Goal: Information Seeking & Learning: Check status

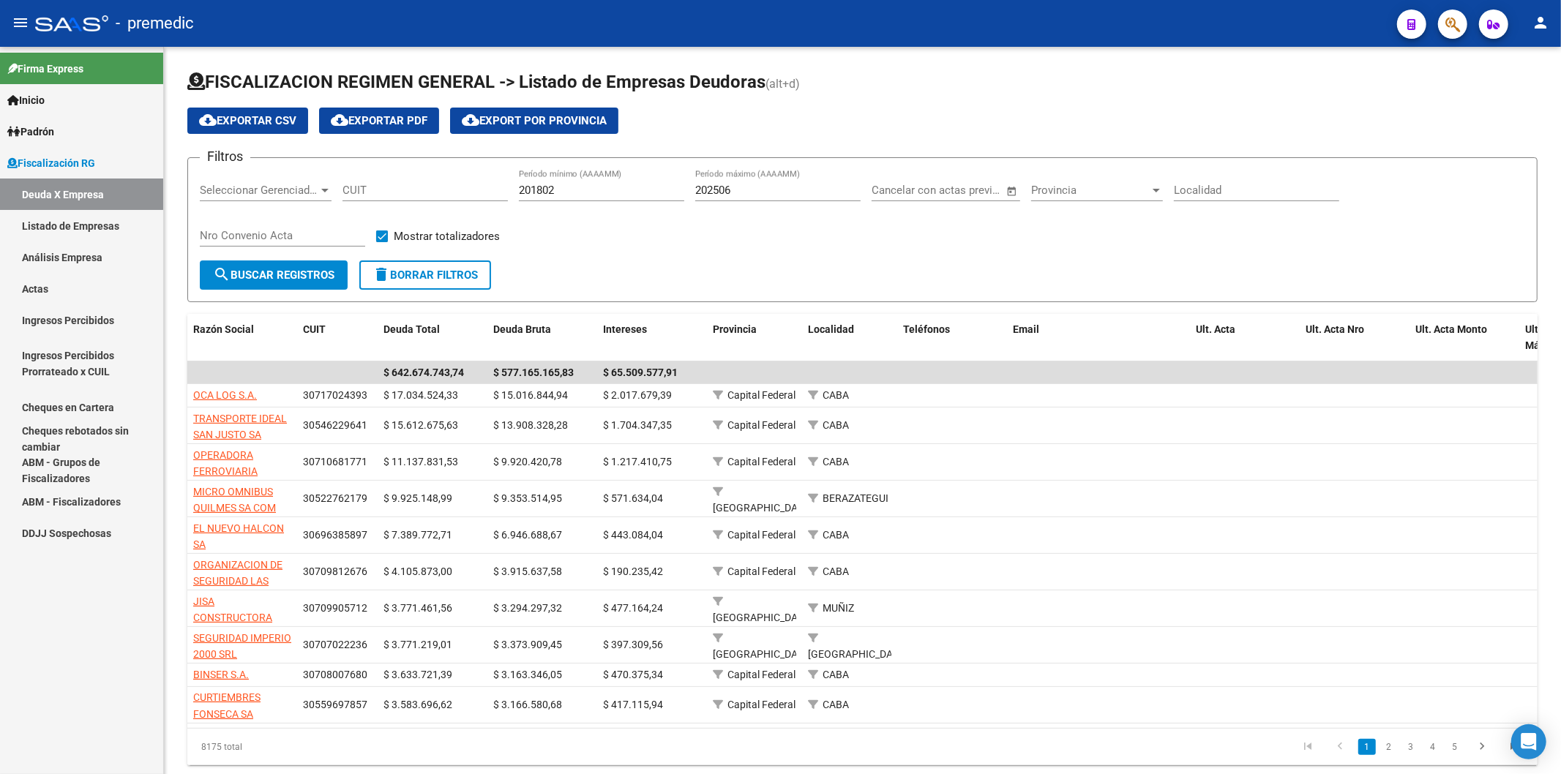
click at [102, 259] on link "Análisis Empresa" at bounding box center [81, 256] width 163 height 31
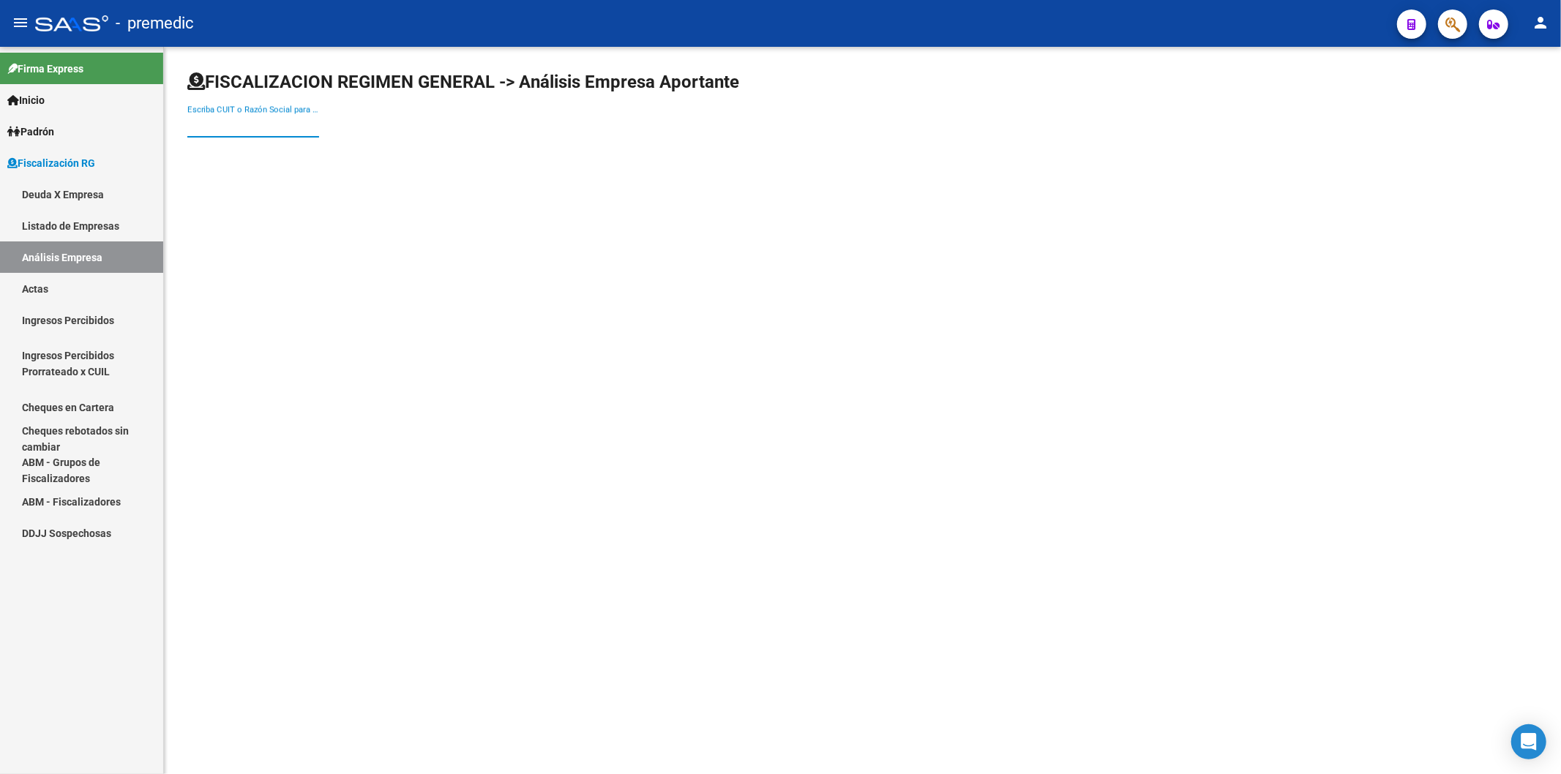
drag, startPoint x: 228, startPoint y: 129, endPoint x: 220, endPoint y: 126, distance: 8.6
click at [227, 128] on input "Escriba CUIT o Razón Social para buscar" at bounding box center [253, 125] width 132 height 13
paste input "30-71057264-6"
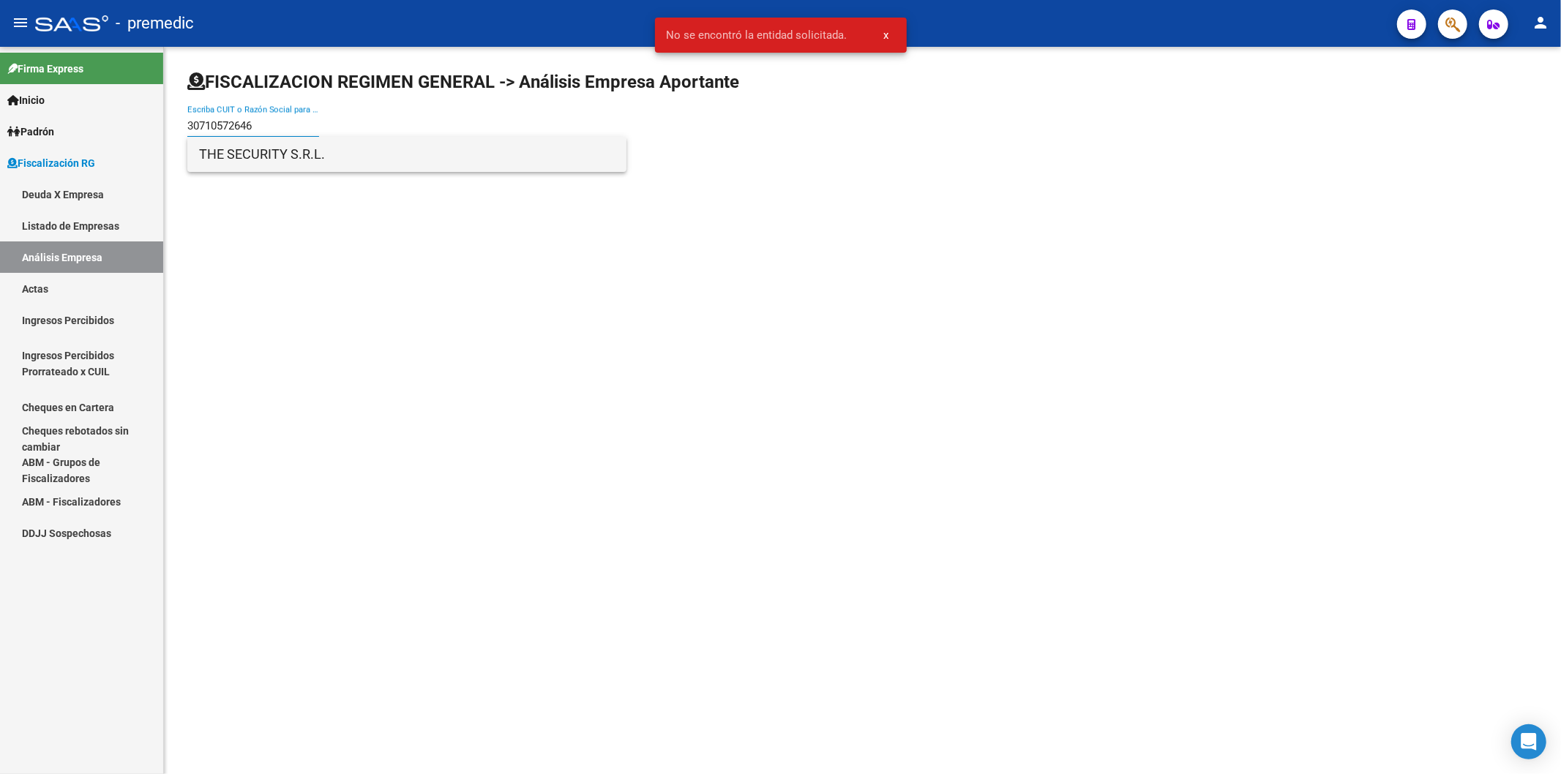
type input "30710572646"
click at [256, 152] on span "THE SECURITY S.R.L." at bounding box center [407, 154] width 416 height 35
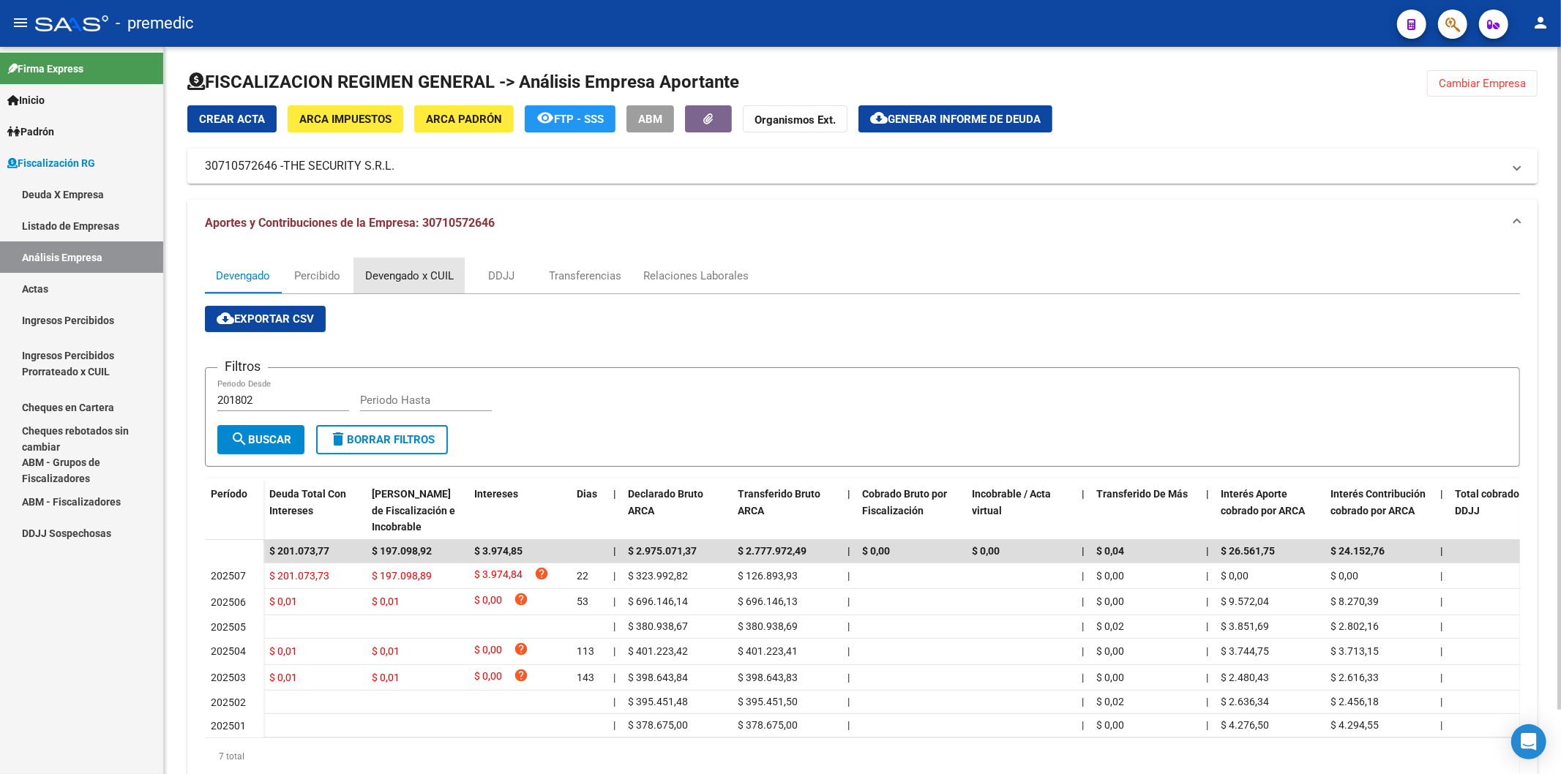
click at [369, 276] on div "Devengado x CUIL" at bounding box center [409, 276] width 89 height 16
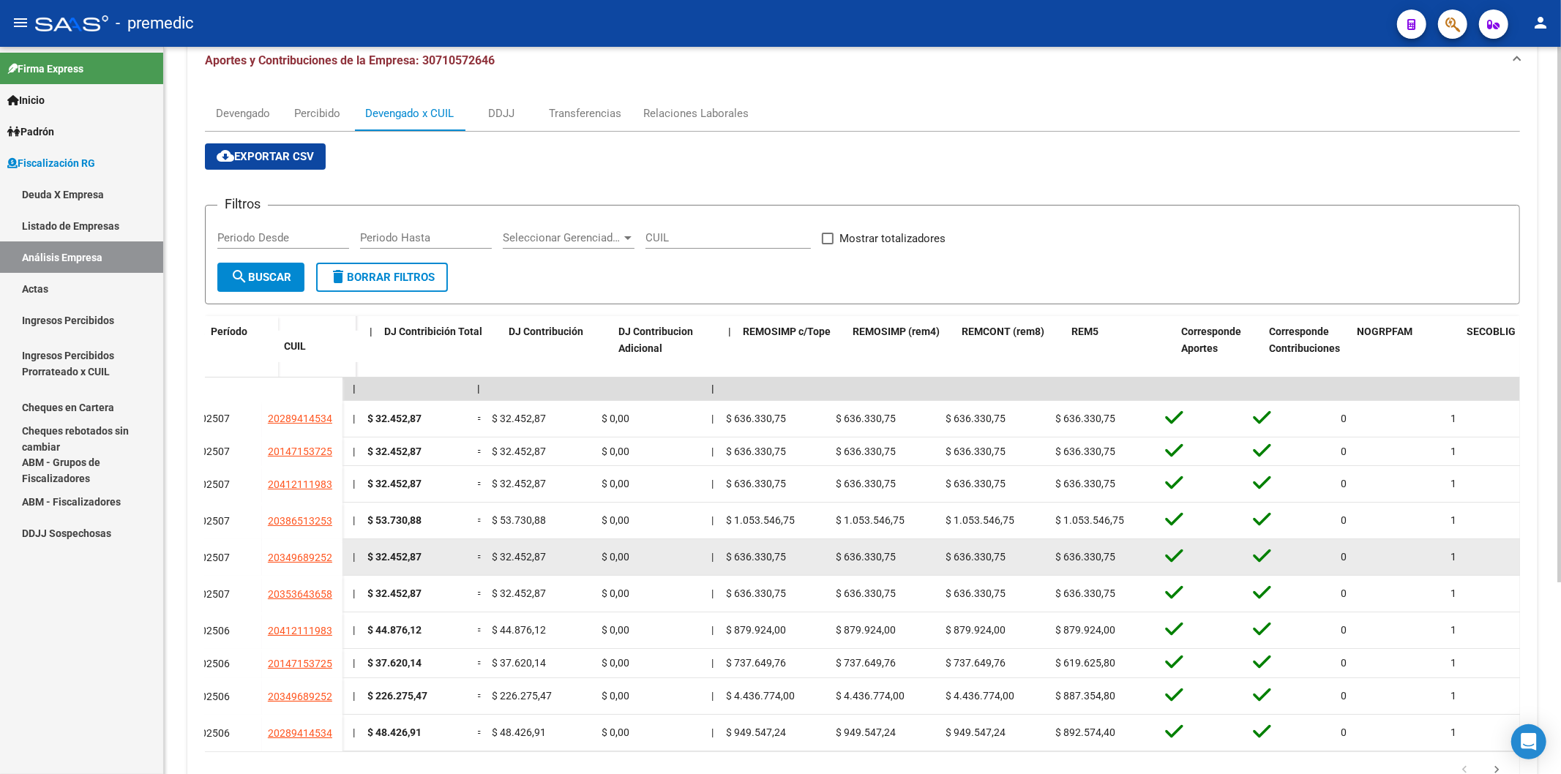
scroll to position [0, 2693]
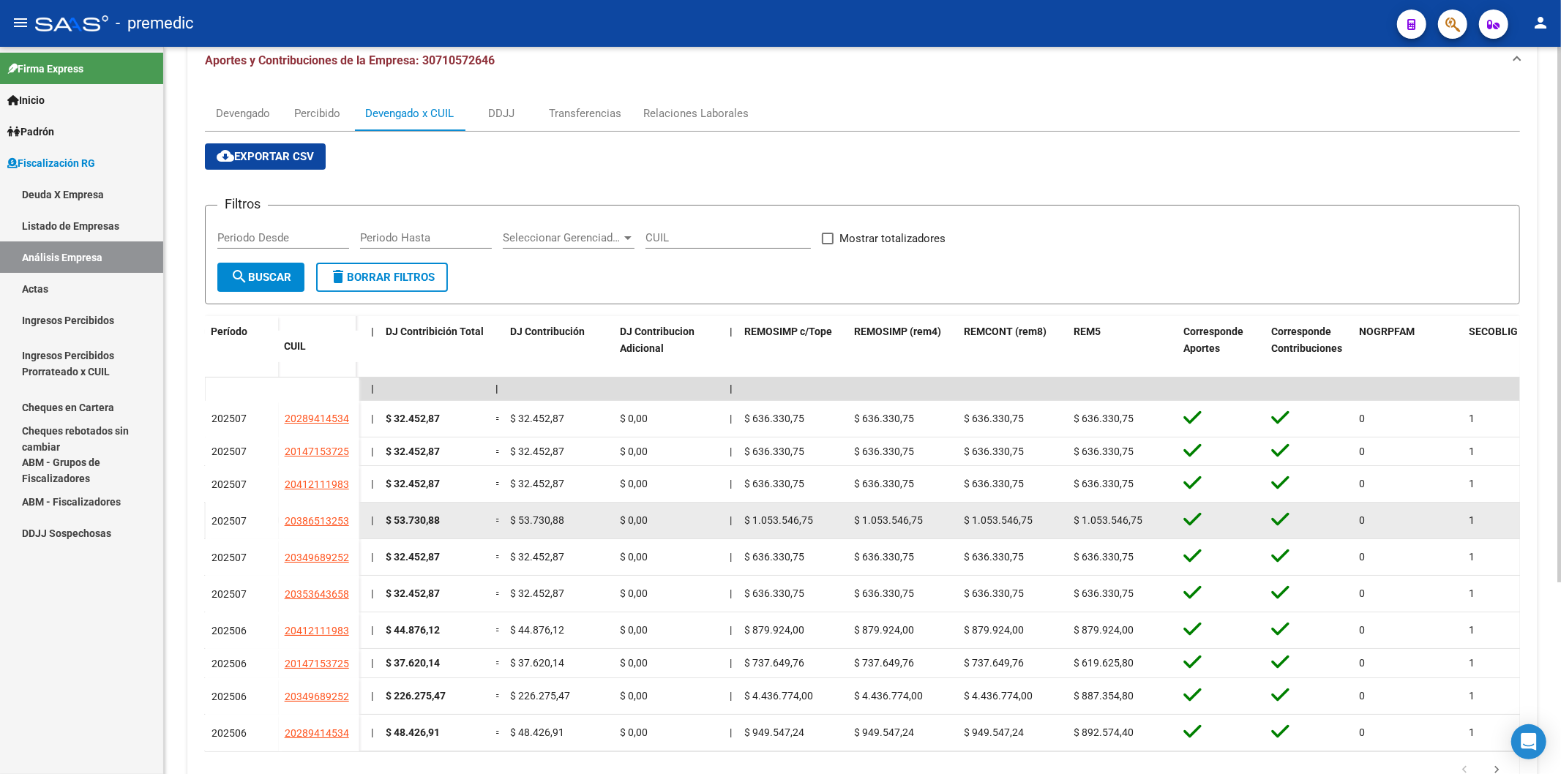
drag, startPoint x: 664, startPoint y: 527, endPoint x: 653, endPoint y: 523, distance: 12.3
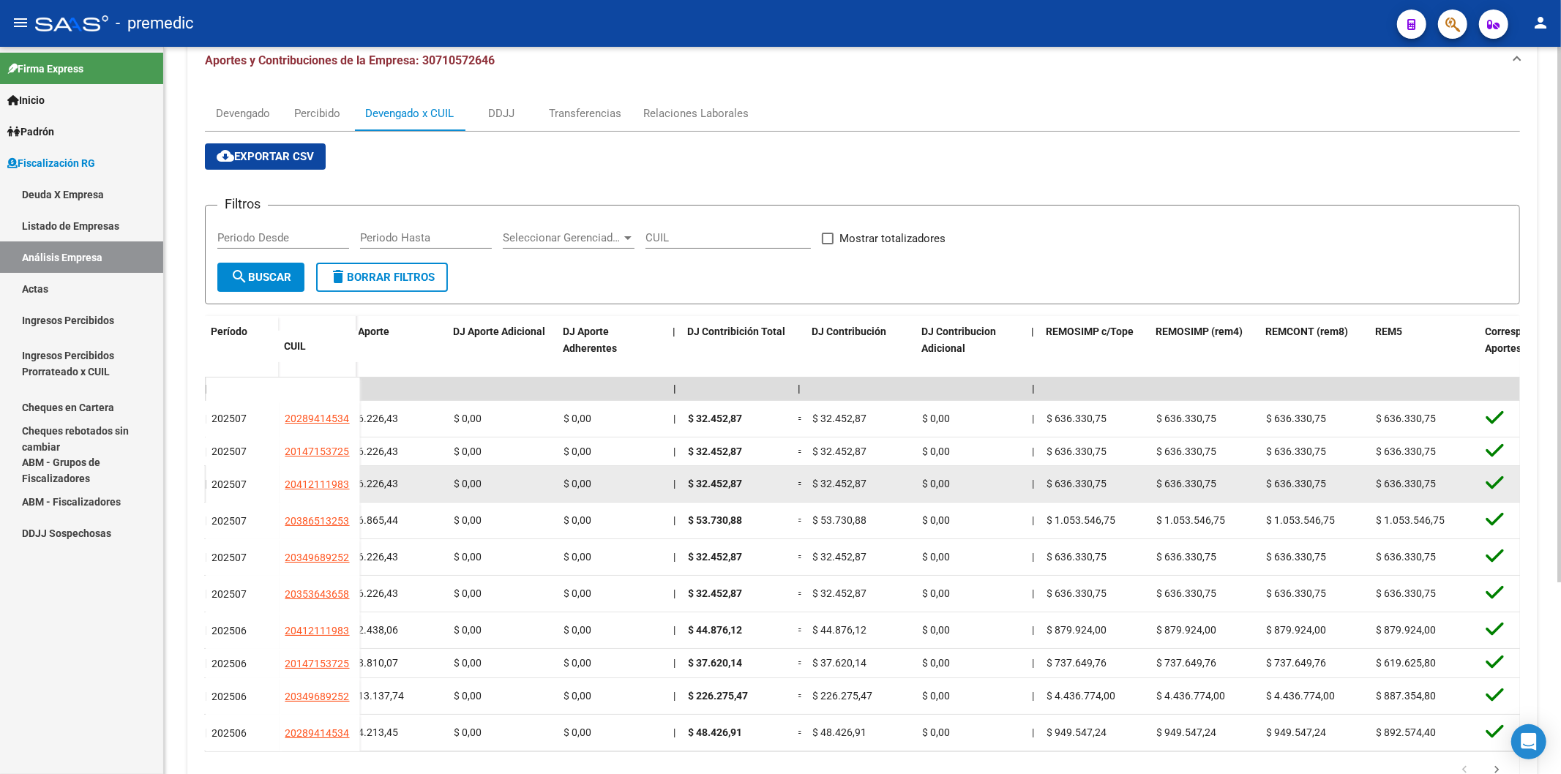
scroll to position [0, 2294]
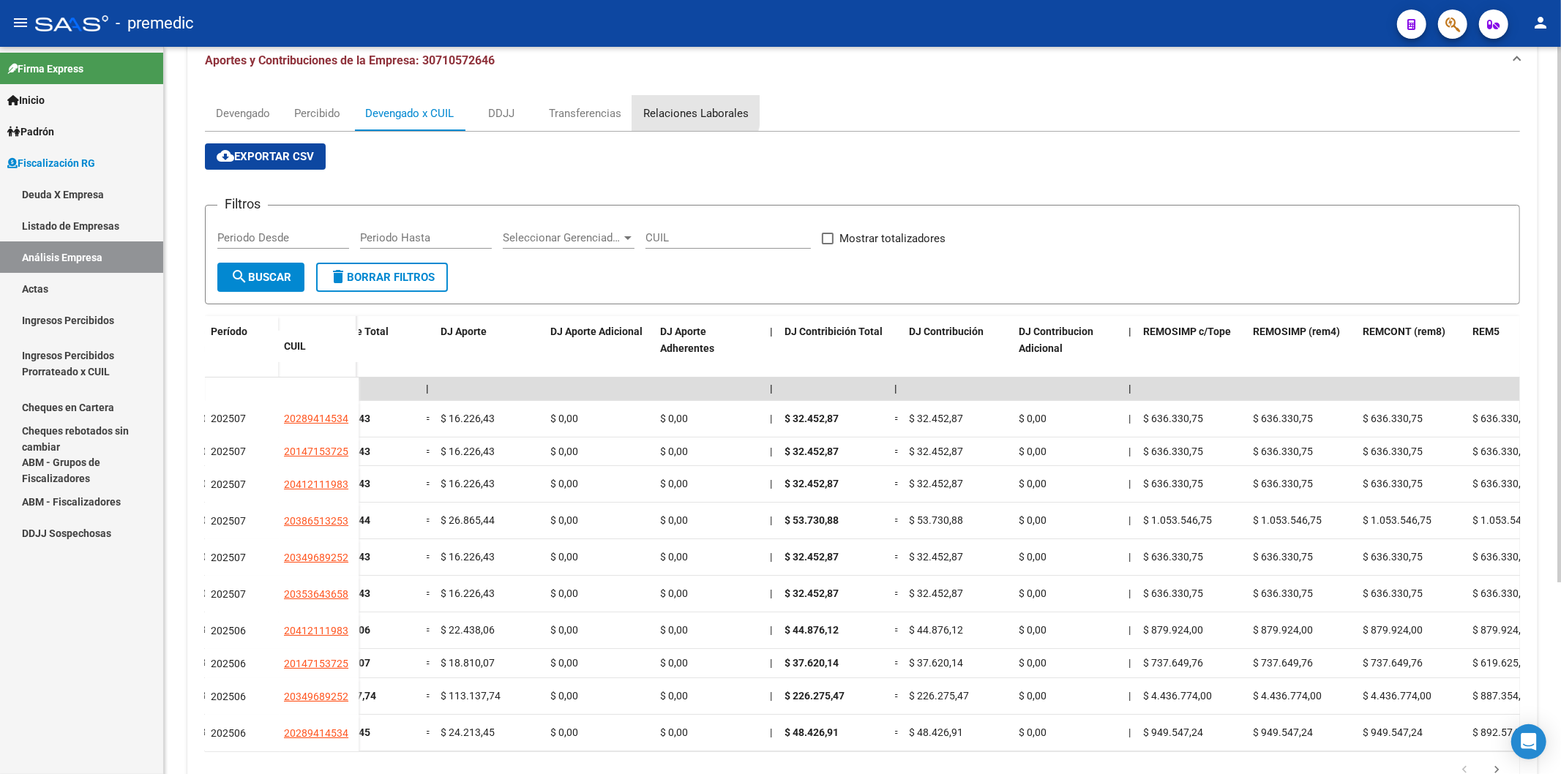
click at [672, 110] on div "Relaciones Laborales" at bounding box center [695, 113] width 105 height 16
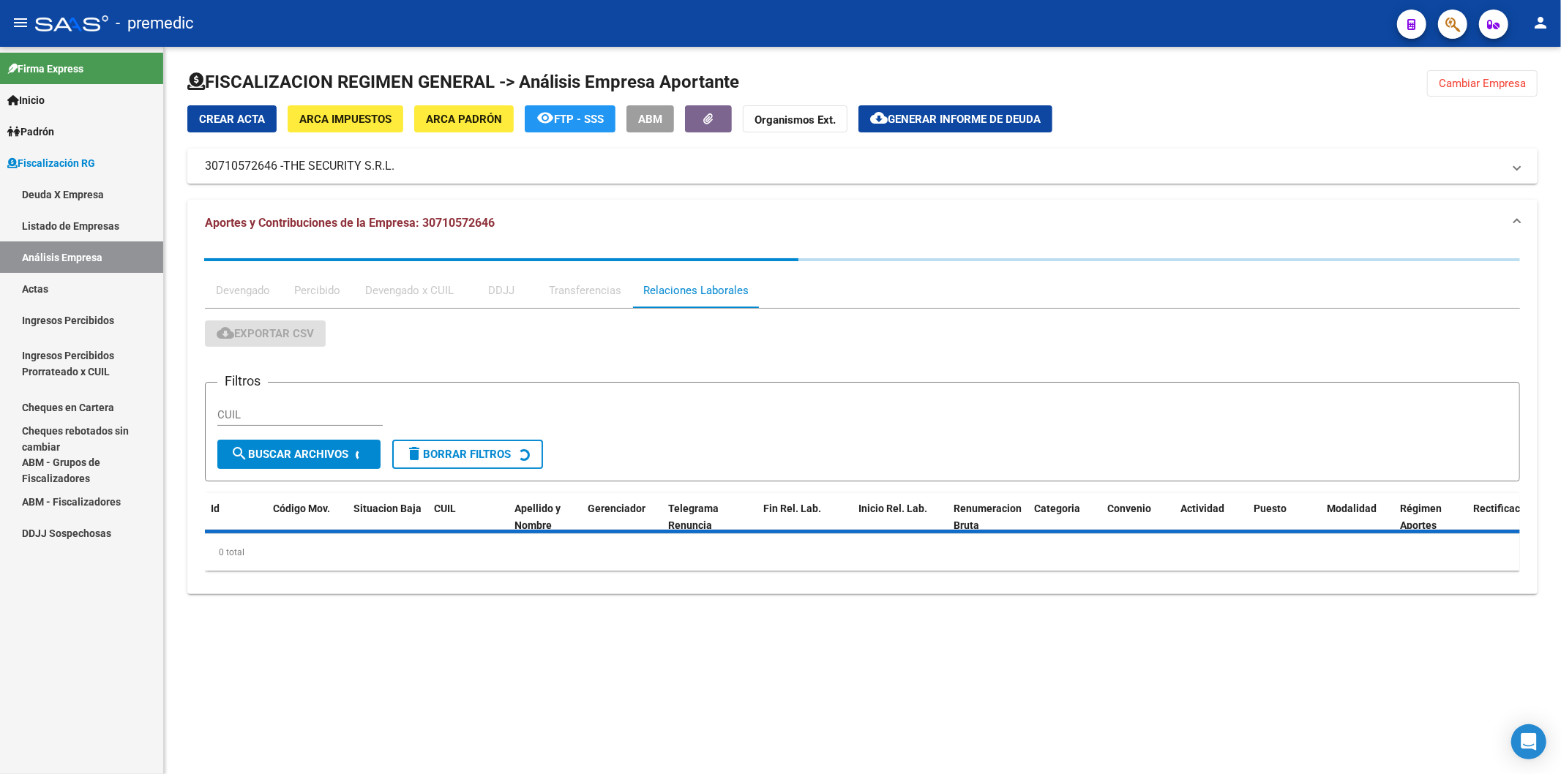
scroll to position [0, 0]
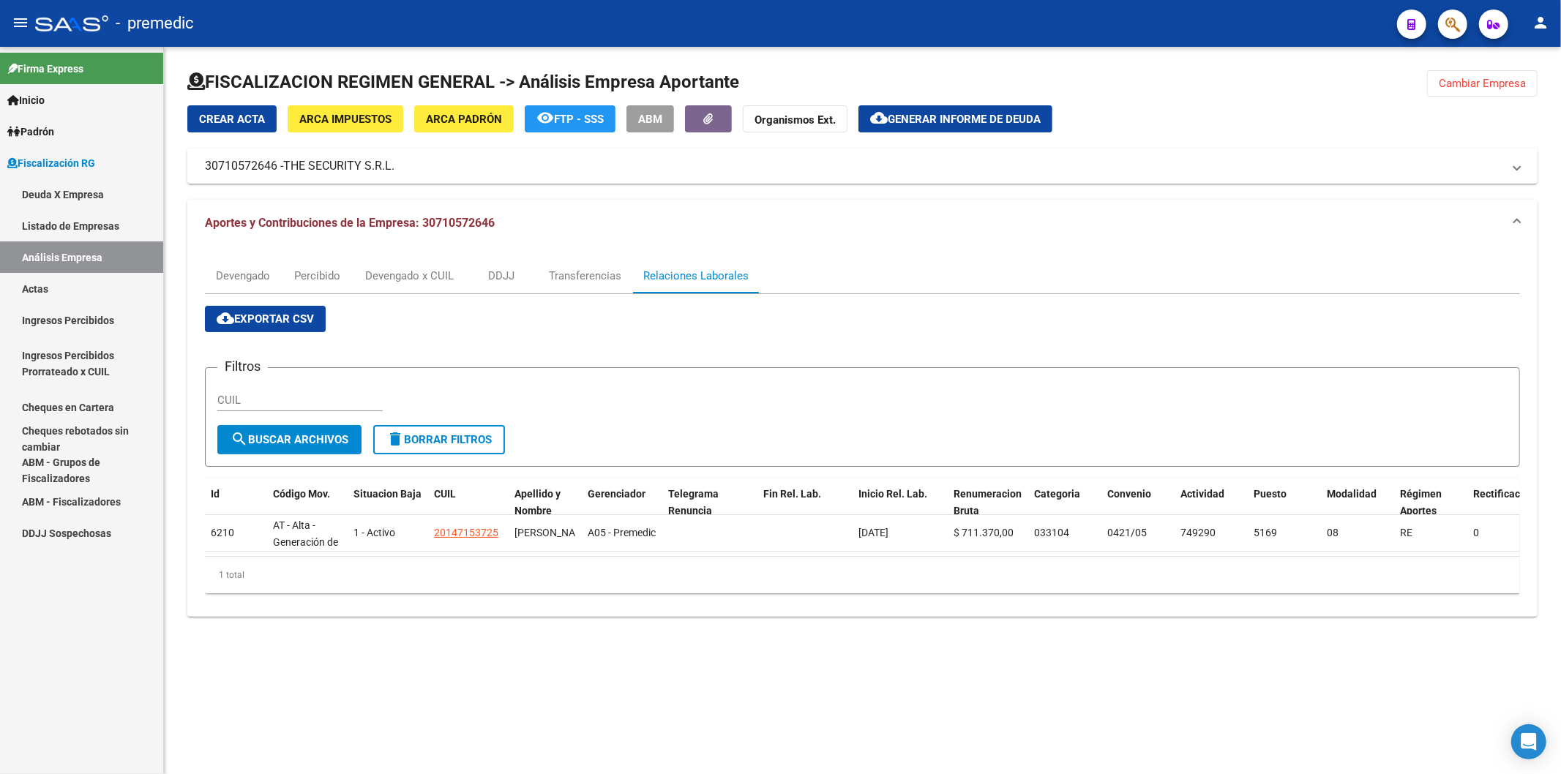
click at [45, 97] on span "Inicio" at bounding box center [25, 100] width 37 height 16
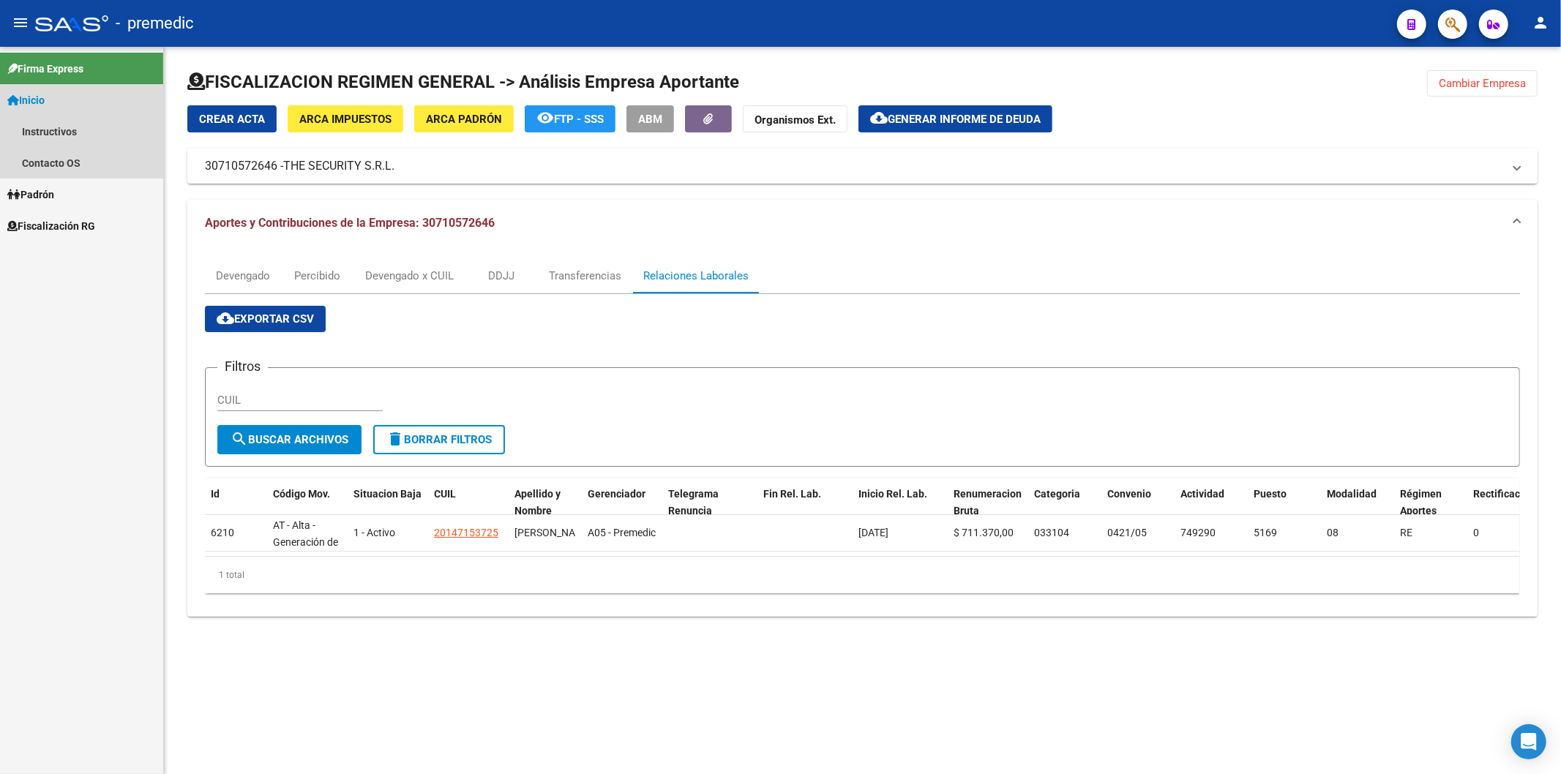
click at [54, 86] on link "Inicio" at bounding box center [81, 99] width 163 height 31
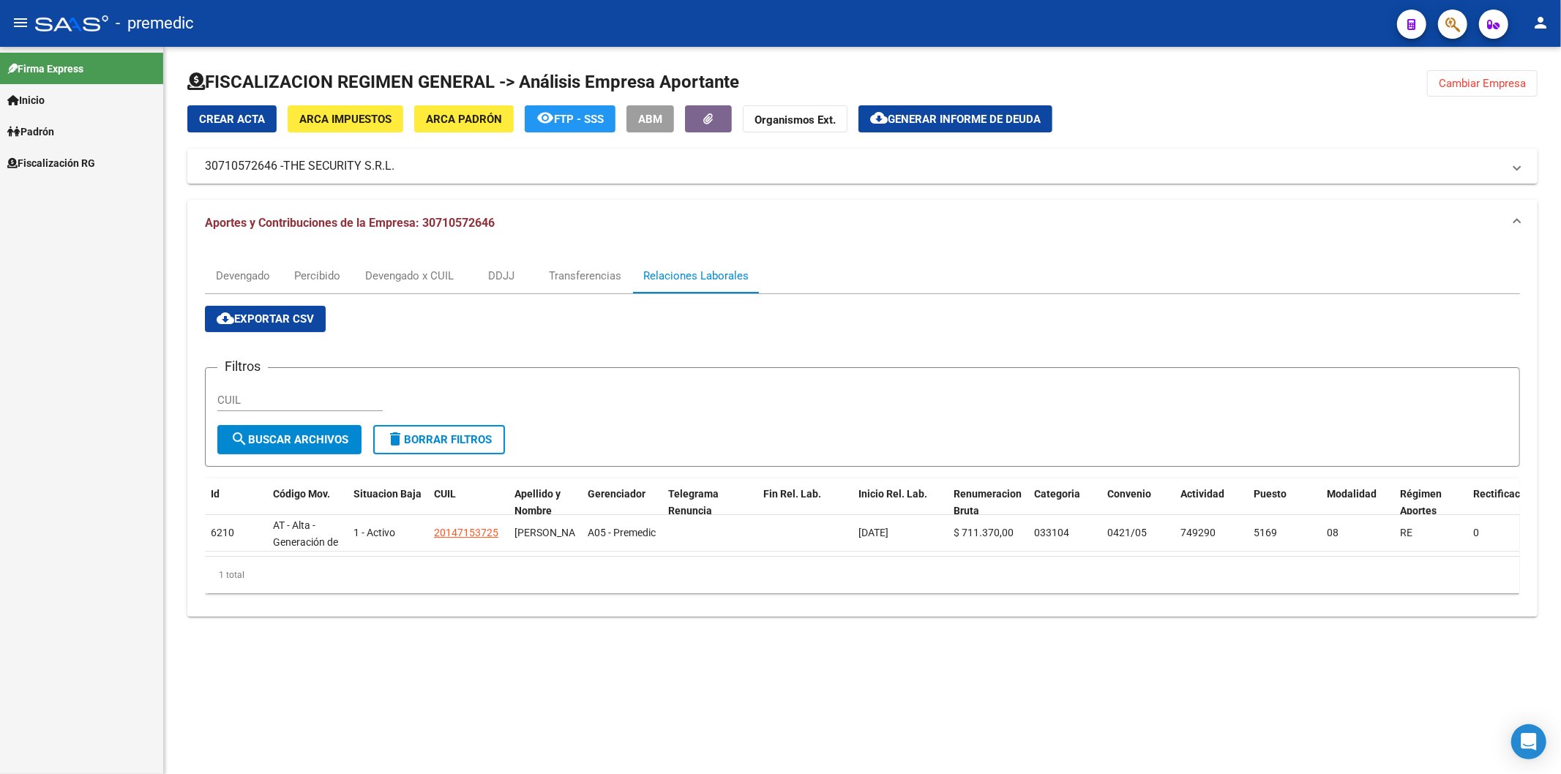
click at [61, 121] on link "Padrón" at bounding box center [81, 131] width 163 height 31
click at [96, 158] on link "Análisis Afiliado" at bounding box center [81, 162] width 163 height 31
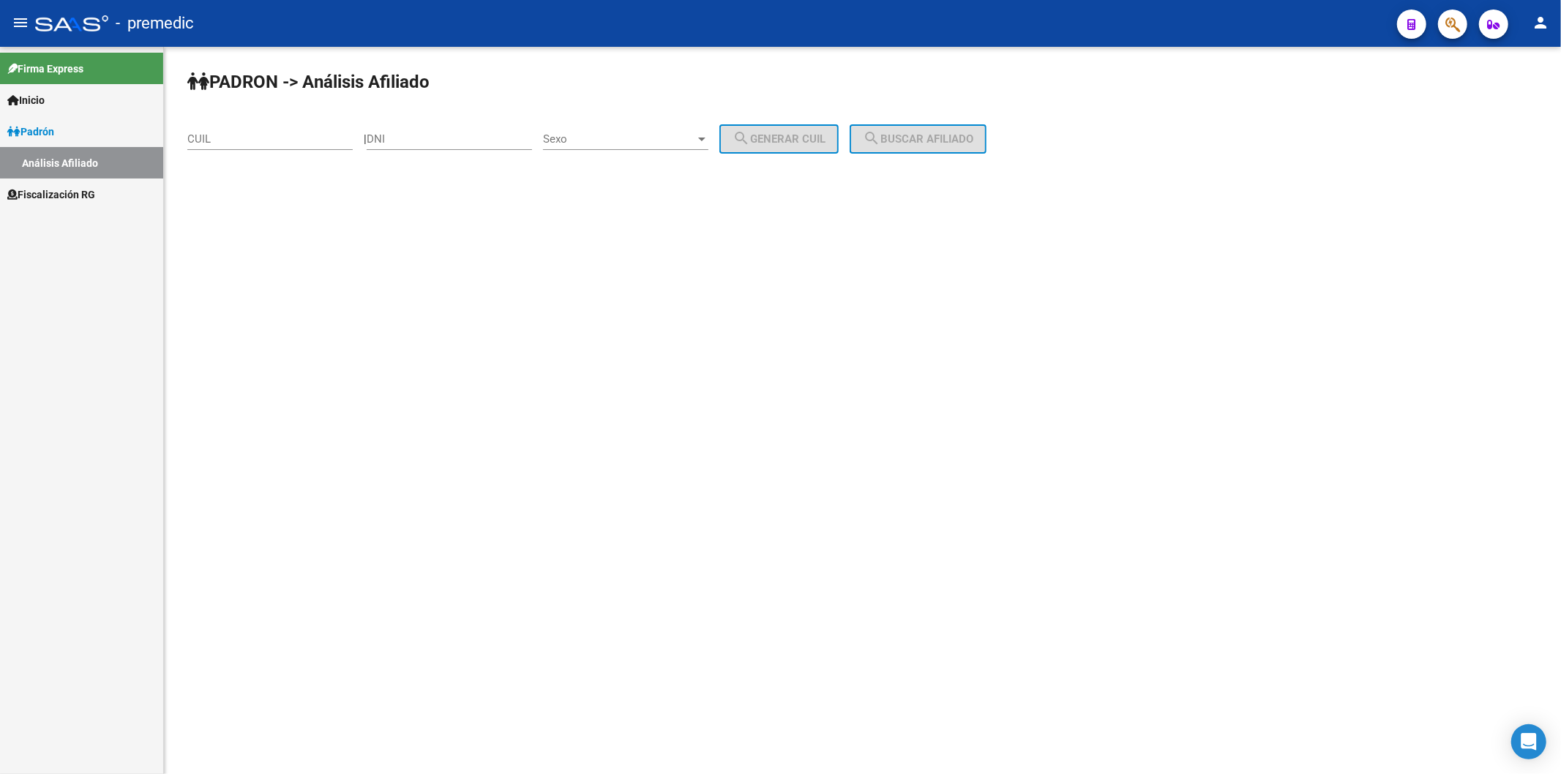
click at [200, 130] on div "CUIL" at bounding box center [269, 134] width 165 height 31
paste input "20-28941453-4"
type input "20-28941453-4"
click at [940, 135] on span "search Buscar afiliado" at bounding box center [918, 138] width 110 height 13
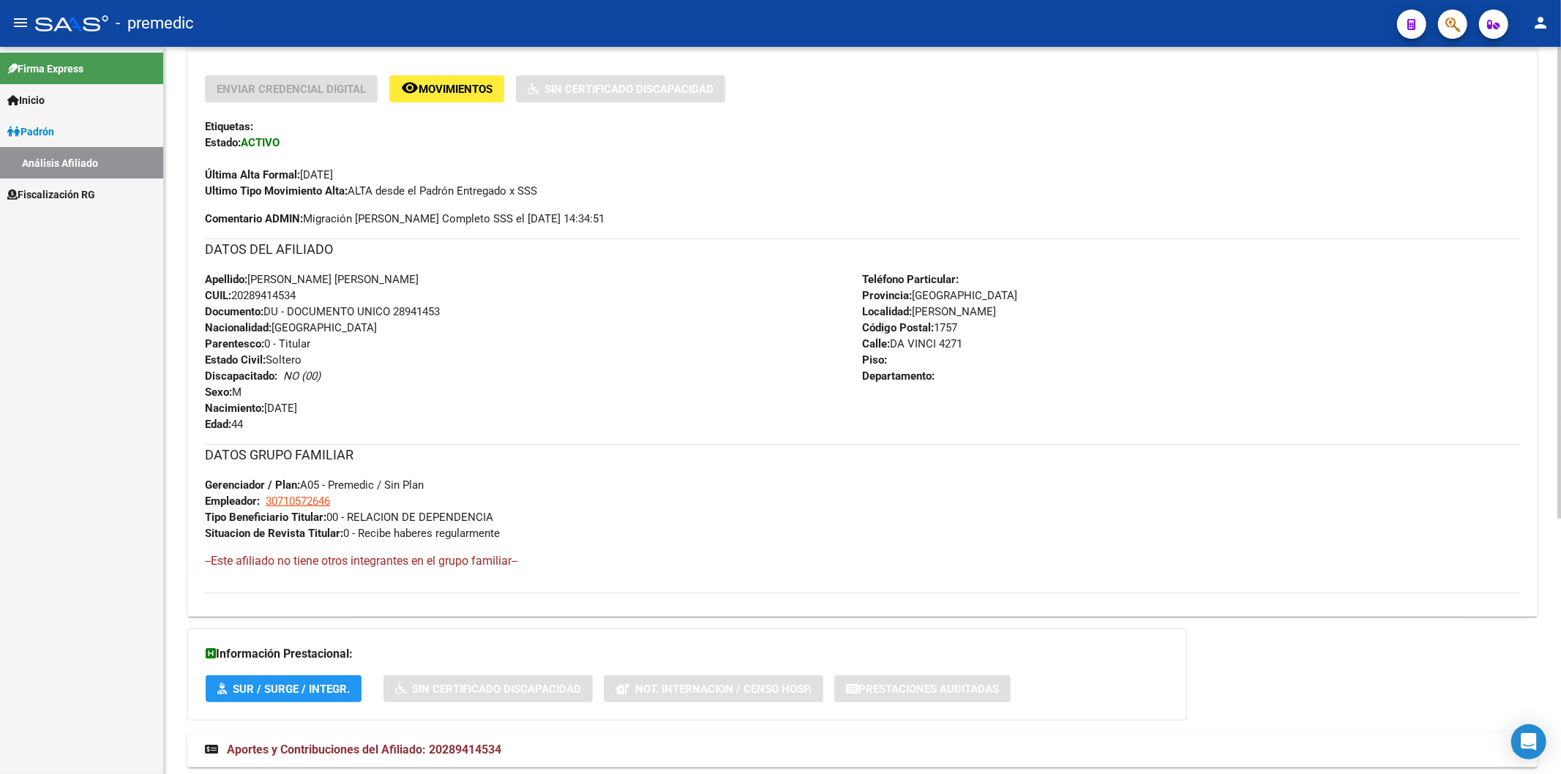
scroll to position [394, 0]
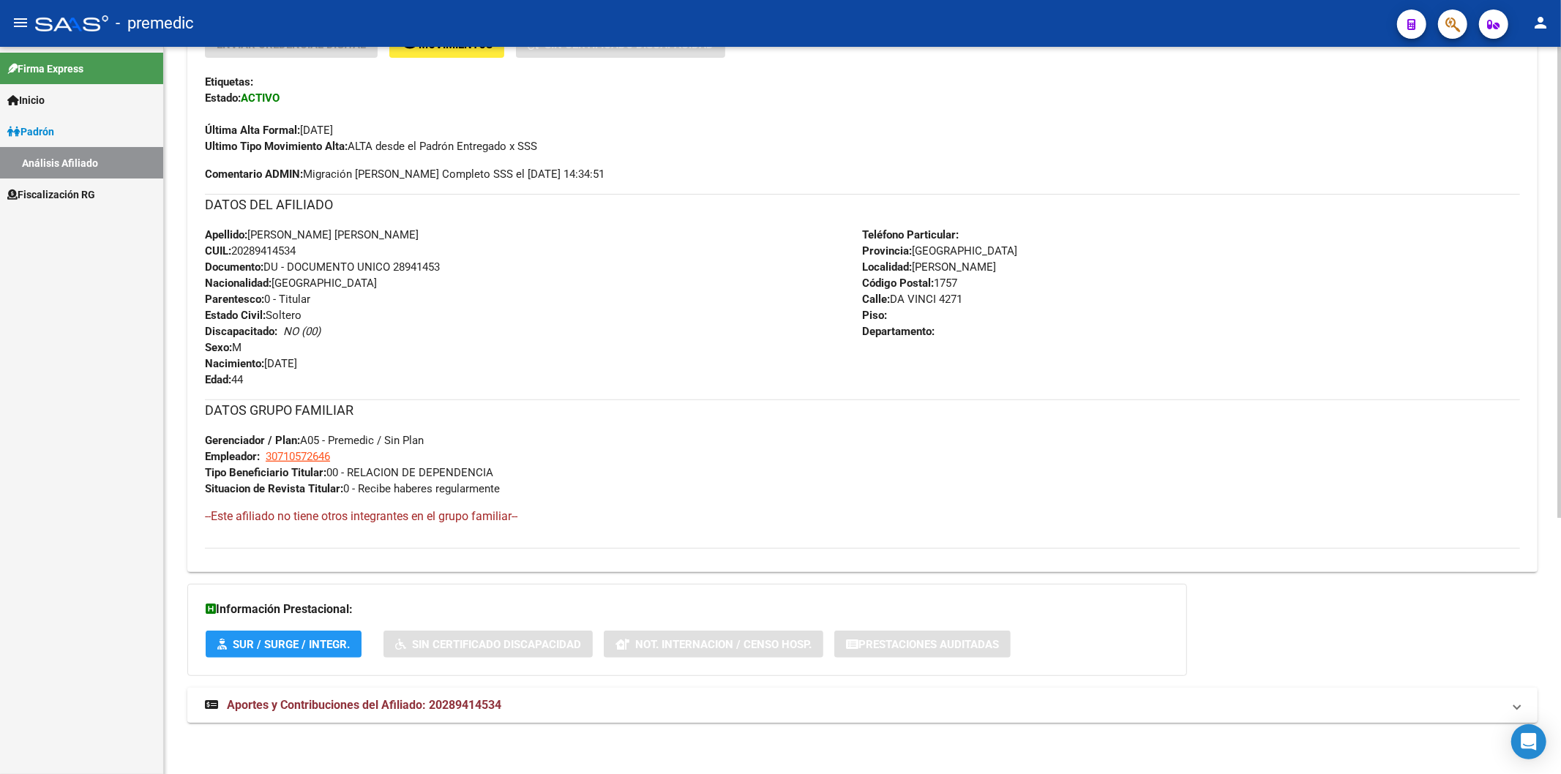
click at [393, 450] on span "Aportes y Contribuciones del Afiliado: 20289414534" at bounding box center [364, 705] width 274 height 14
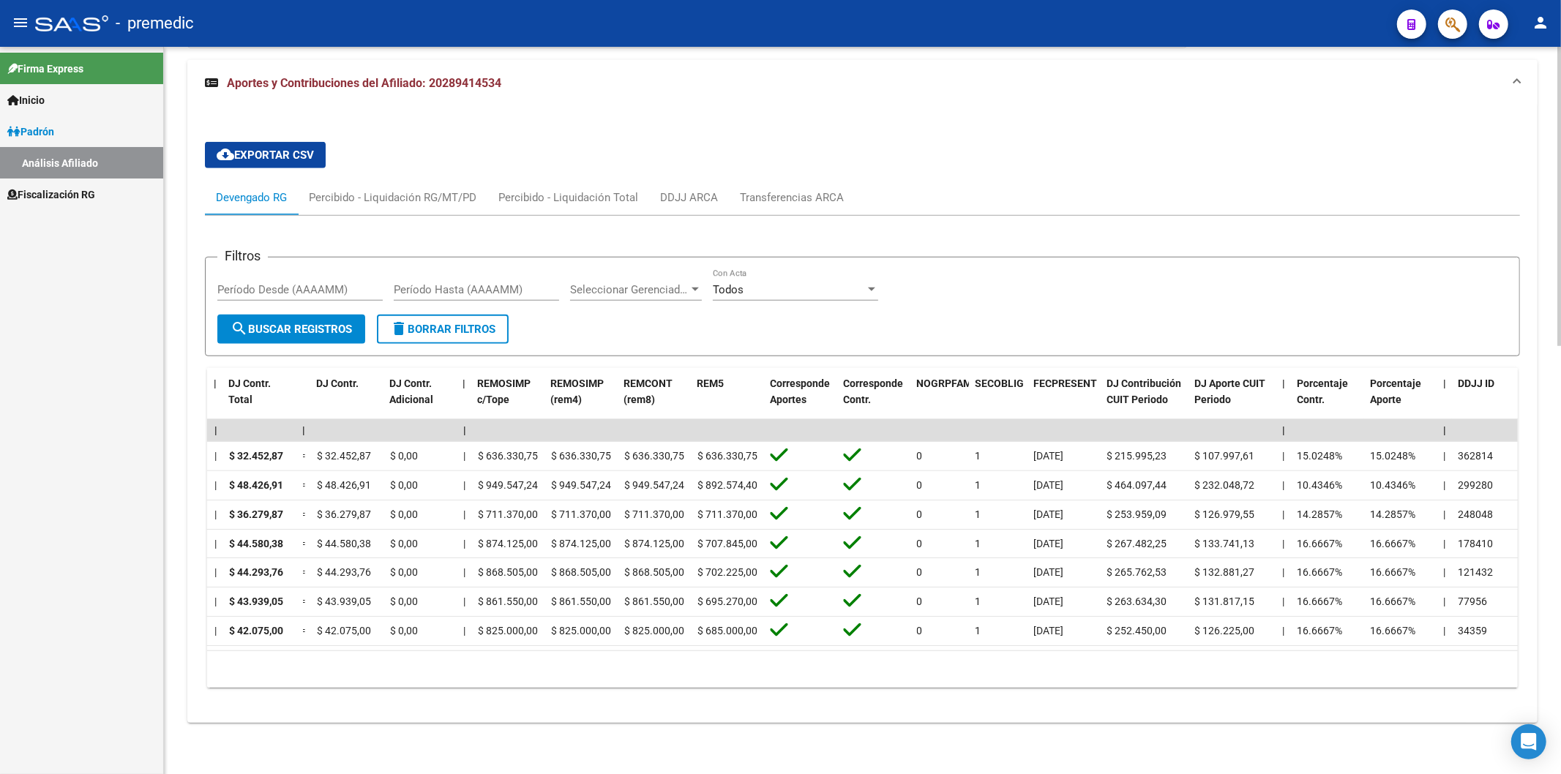
scroll to position [0, 0]
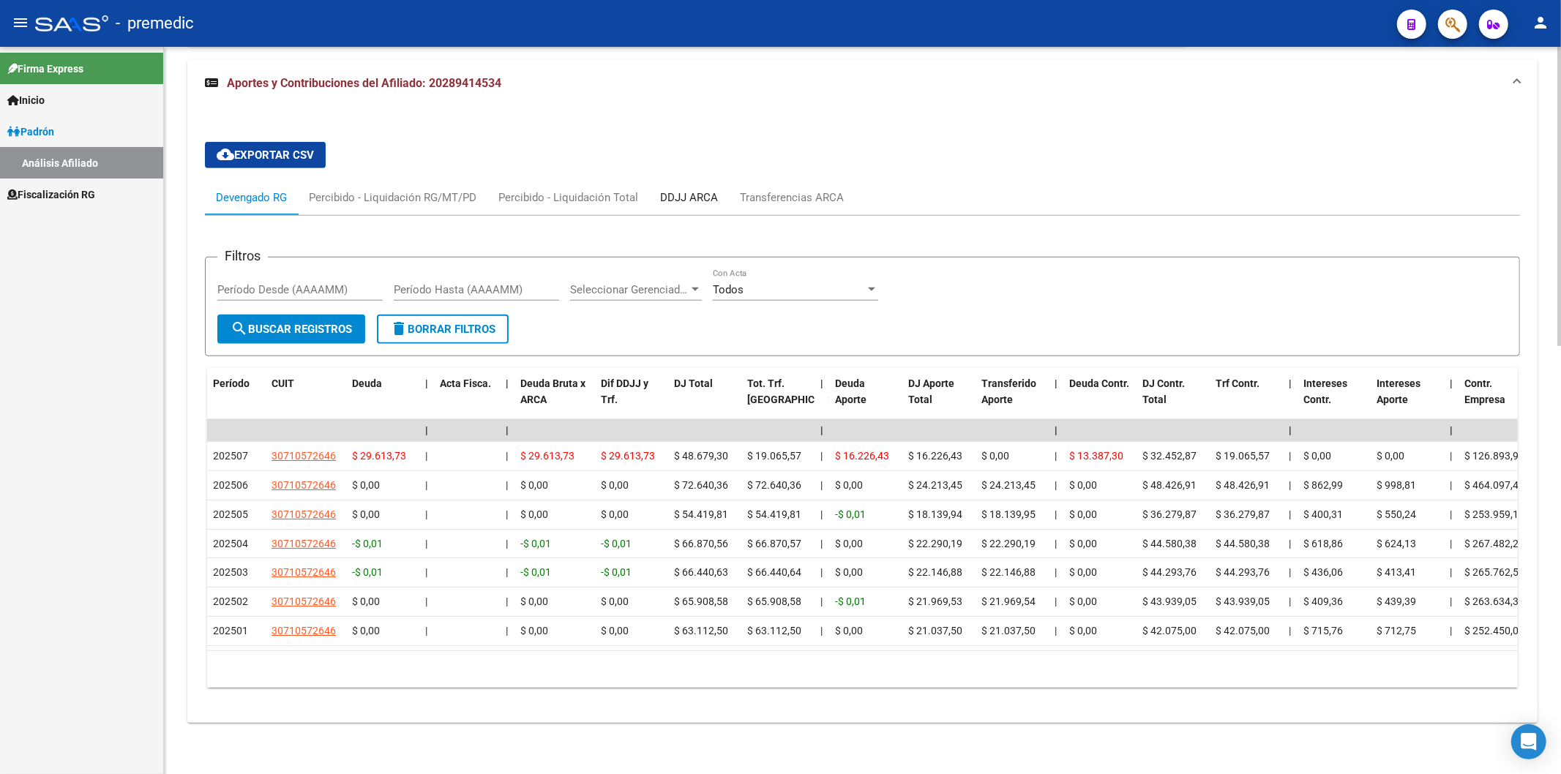
click at [707, 180] on div "DDJJ ARCA" at bounding box center [689, 197] width 80 height 35
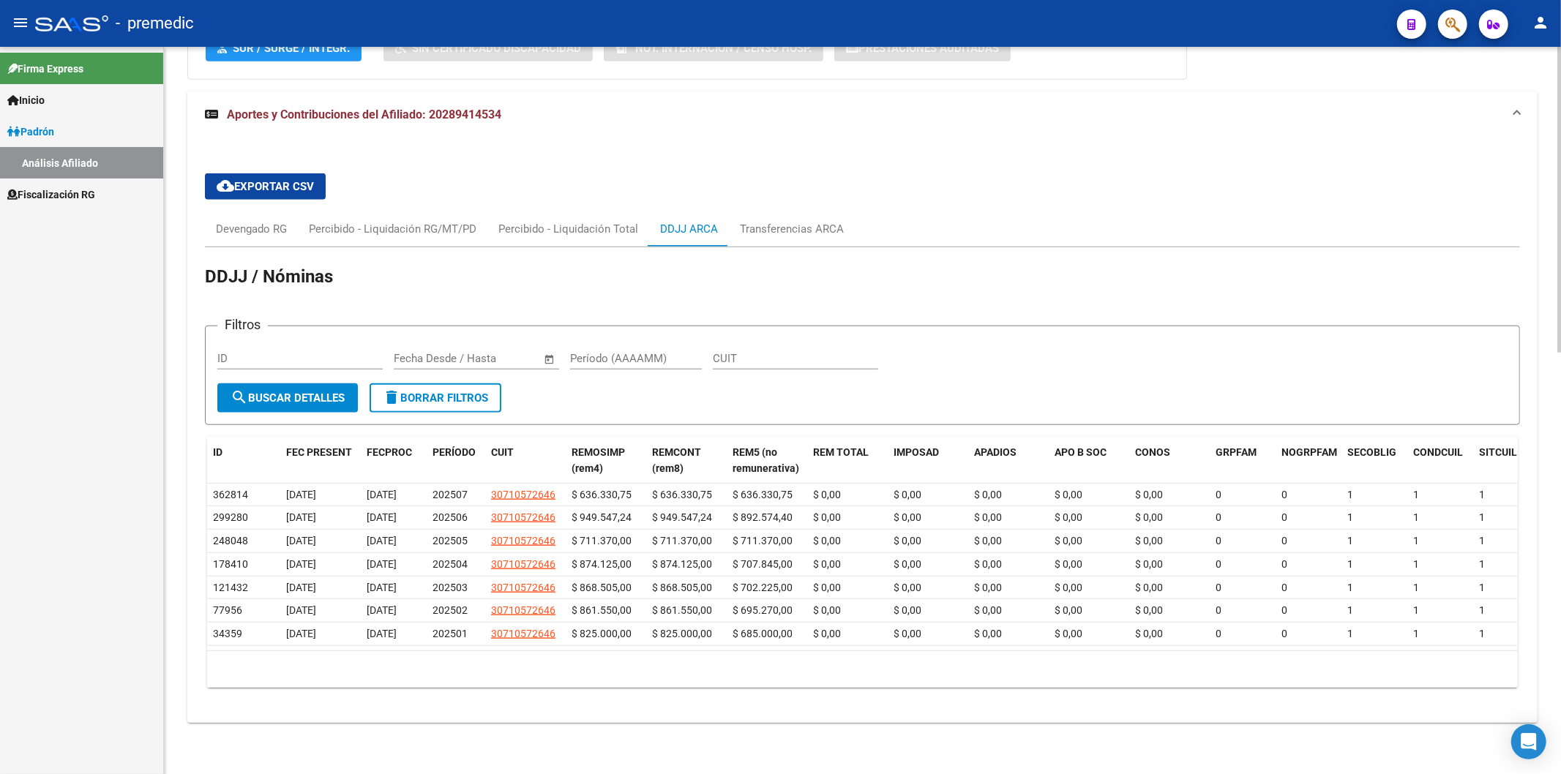
click at [1095, 265] on h1 "DDJJ / Nóminas" at bounding box center [862, 278] width 1315 height 26
drag, startPoint x: 1005, startPoint y: 164, endPoint x: 1231, endPoint y: 12, distance: 272.7
click at [1005, 163] on div "cloud_download Exportar CSV Devengado RG Percibido - Liquidación RG/MT/PD Perci…" at bounding box center [862, 431] width 1315 height 538
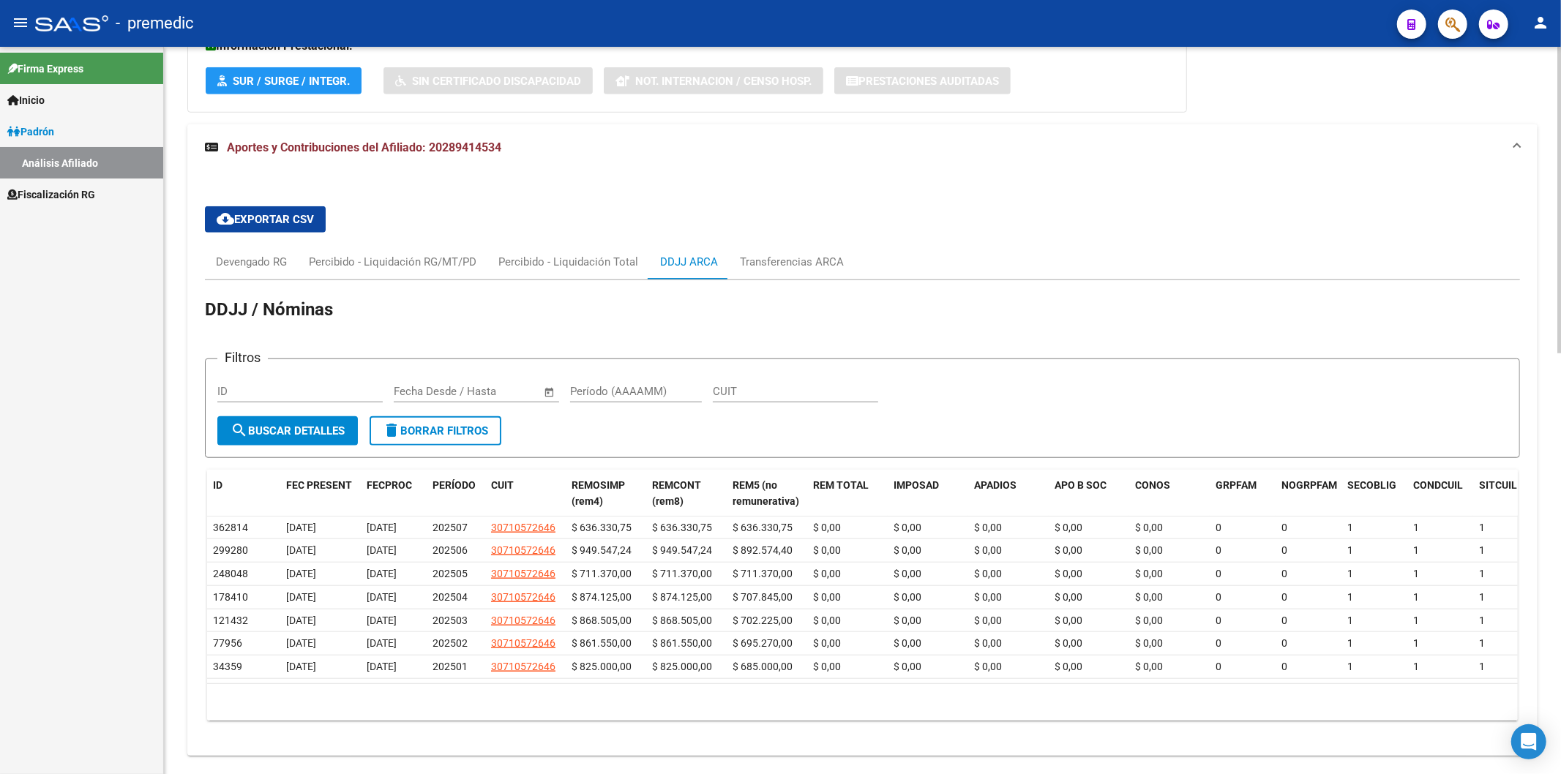
scroll to position [922, 0]
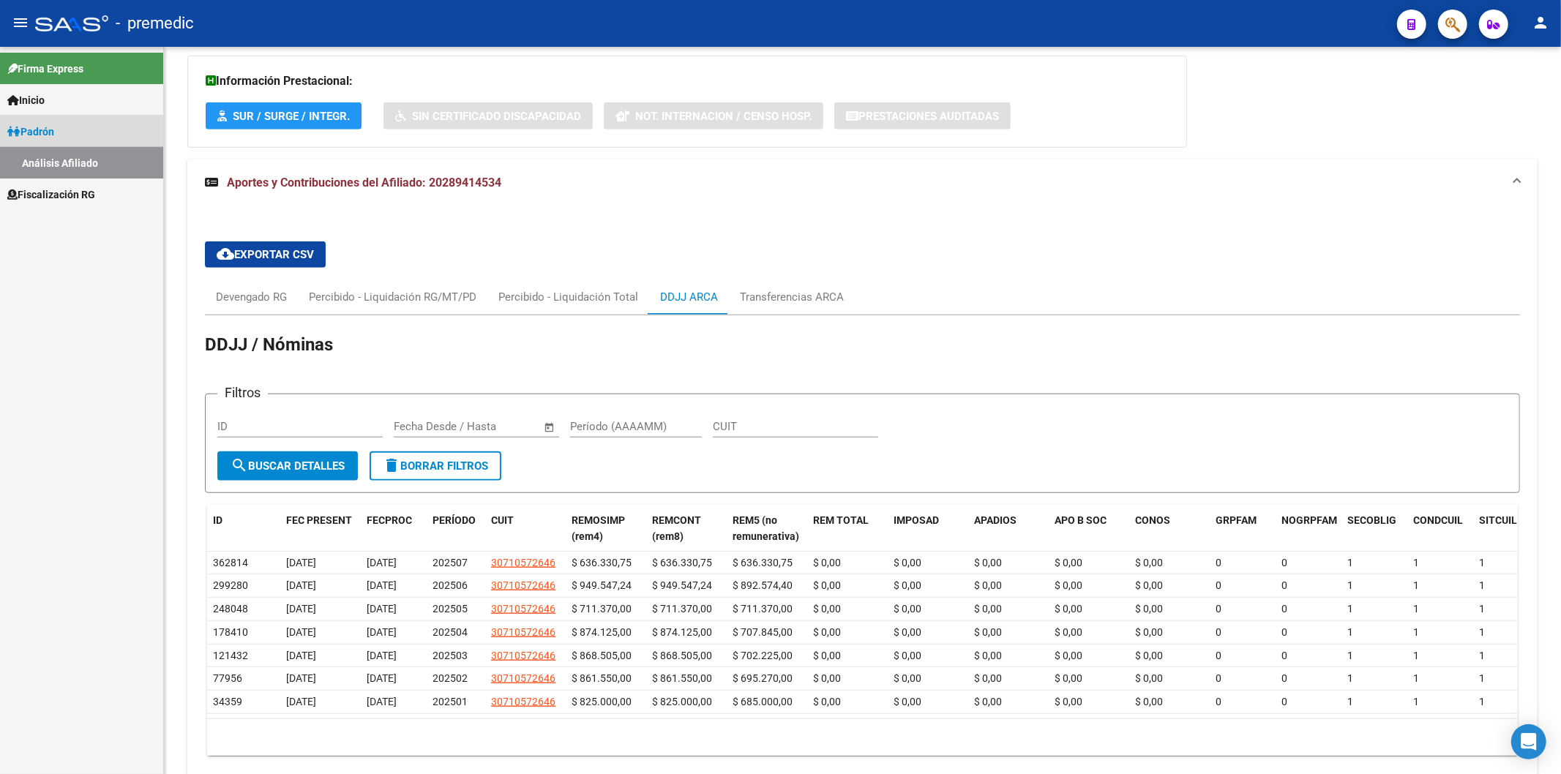
click at [115, 149] on link "Análisis Afiliado" at bounding box center [81, 162] width 163 height 31
click at [113, 168] on link "Análisis Afiliado" at bounding box center [81, 162] width 163 height 31
click at [120, 191] on link "Fiscalización RG" at bounding box center [81, 194] width 163 height 31
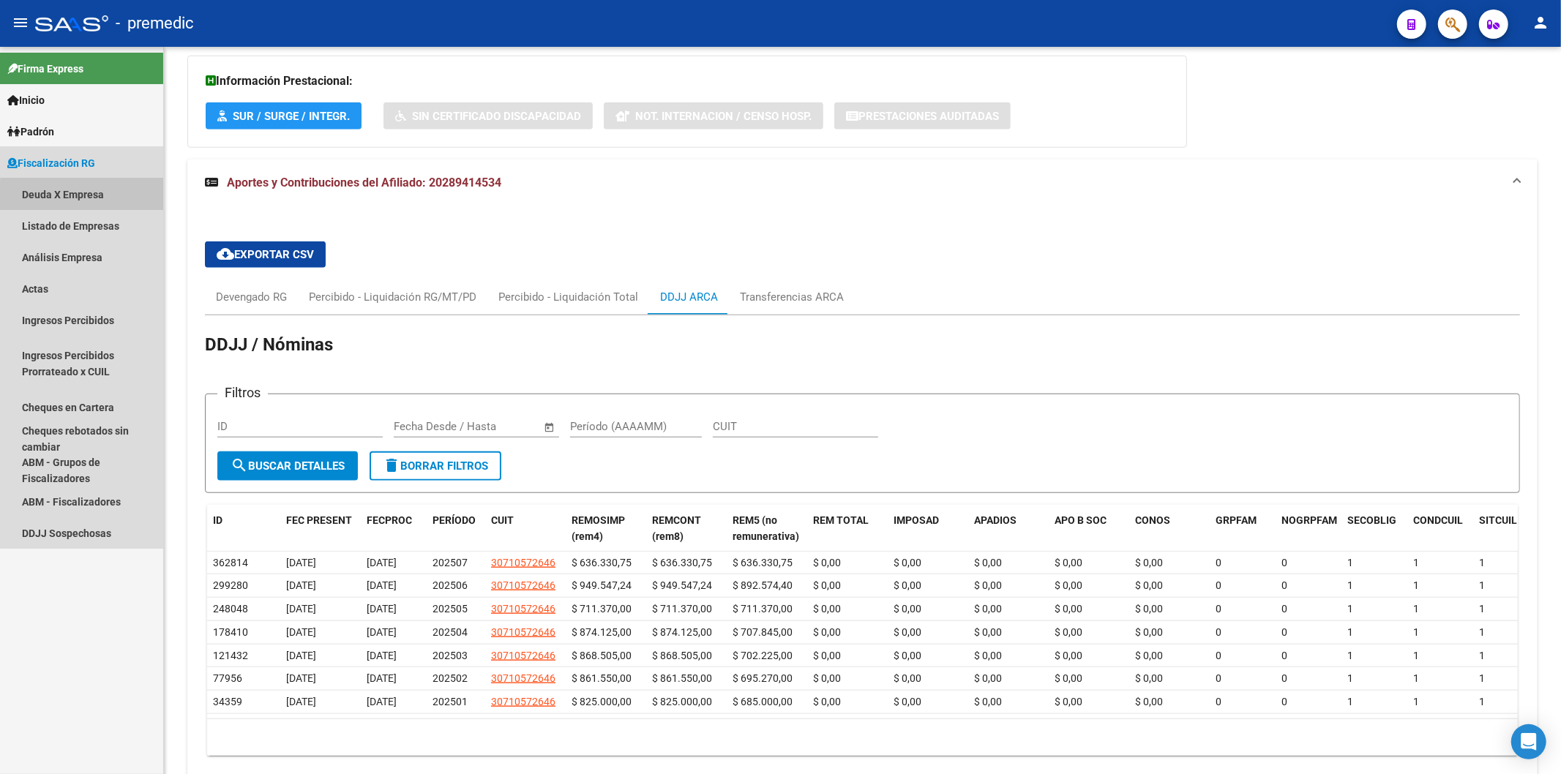
click at [94, 203] on link "Deuda X Empresa" at bounding box center [81, 194] width 163 height 31
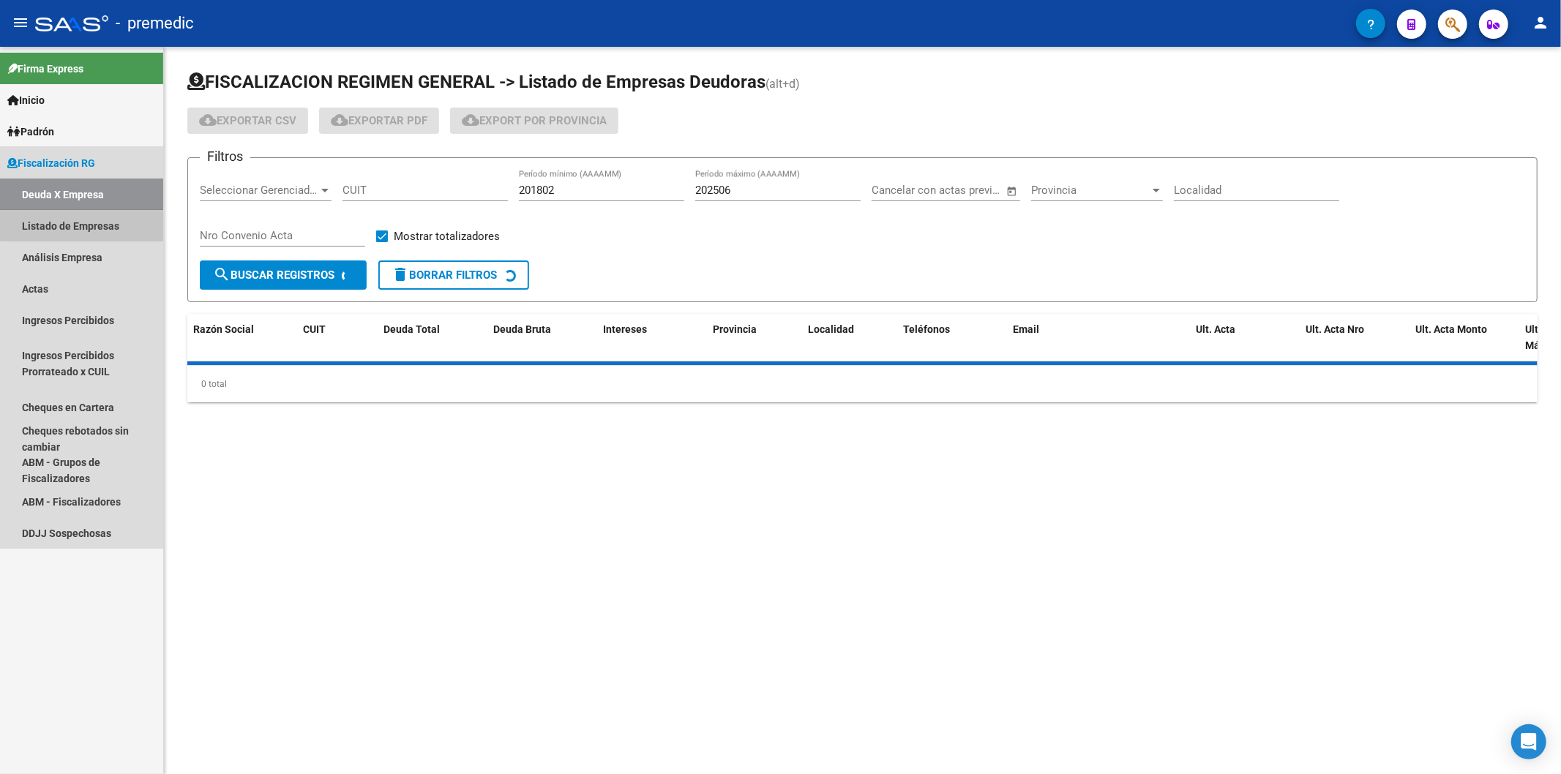
click at [106, 223] on link "Listado de Empresas" at bounding box center [81, 225] width 163 height 31
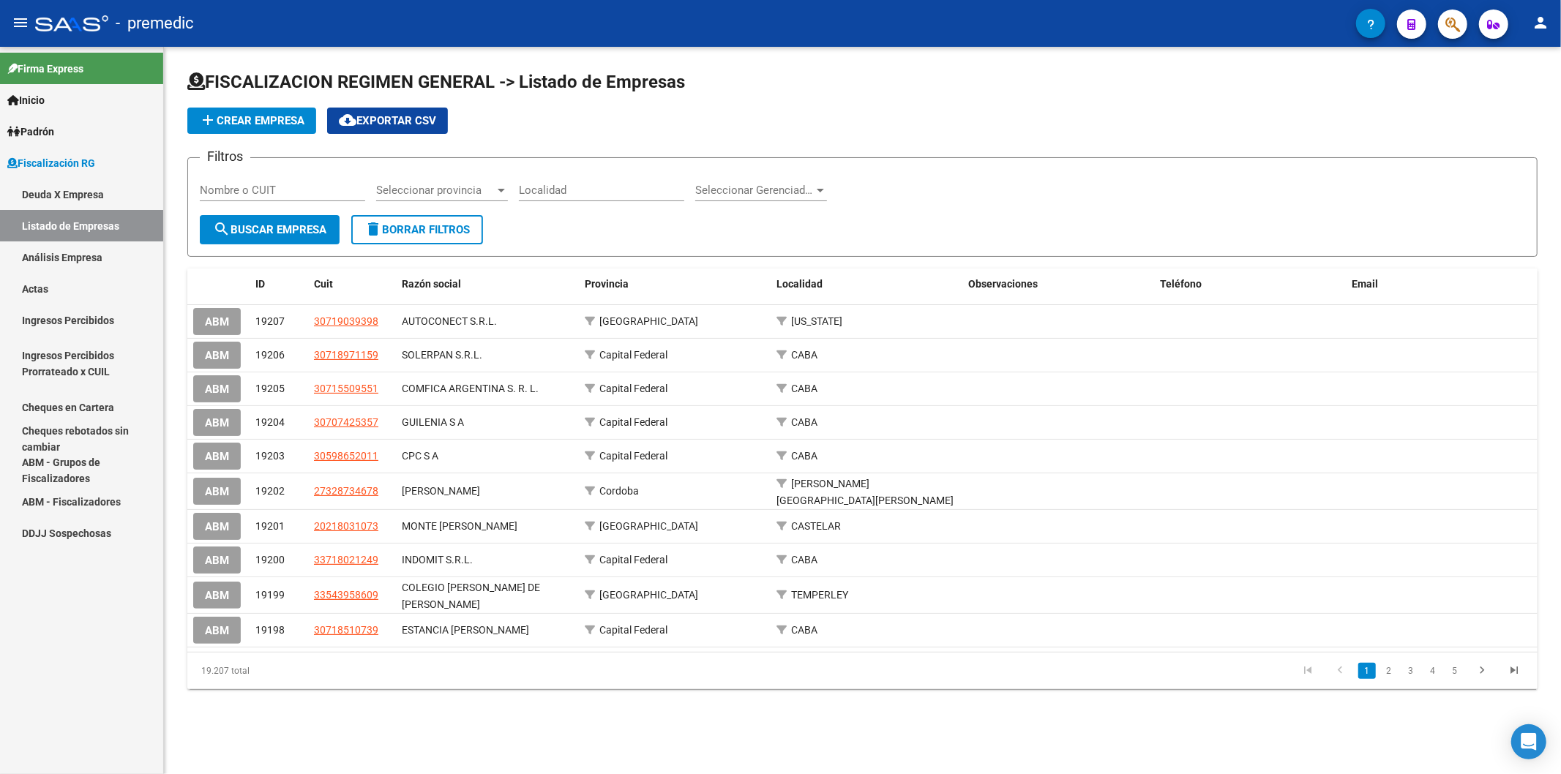
click at [297, 188] on input "Nombre o CUIT" at bounding box center [282, 190] width 165 height 13
paste input "30-69638589-7"
type input "30-69638589-7"
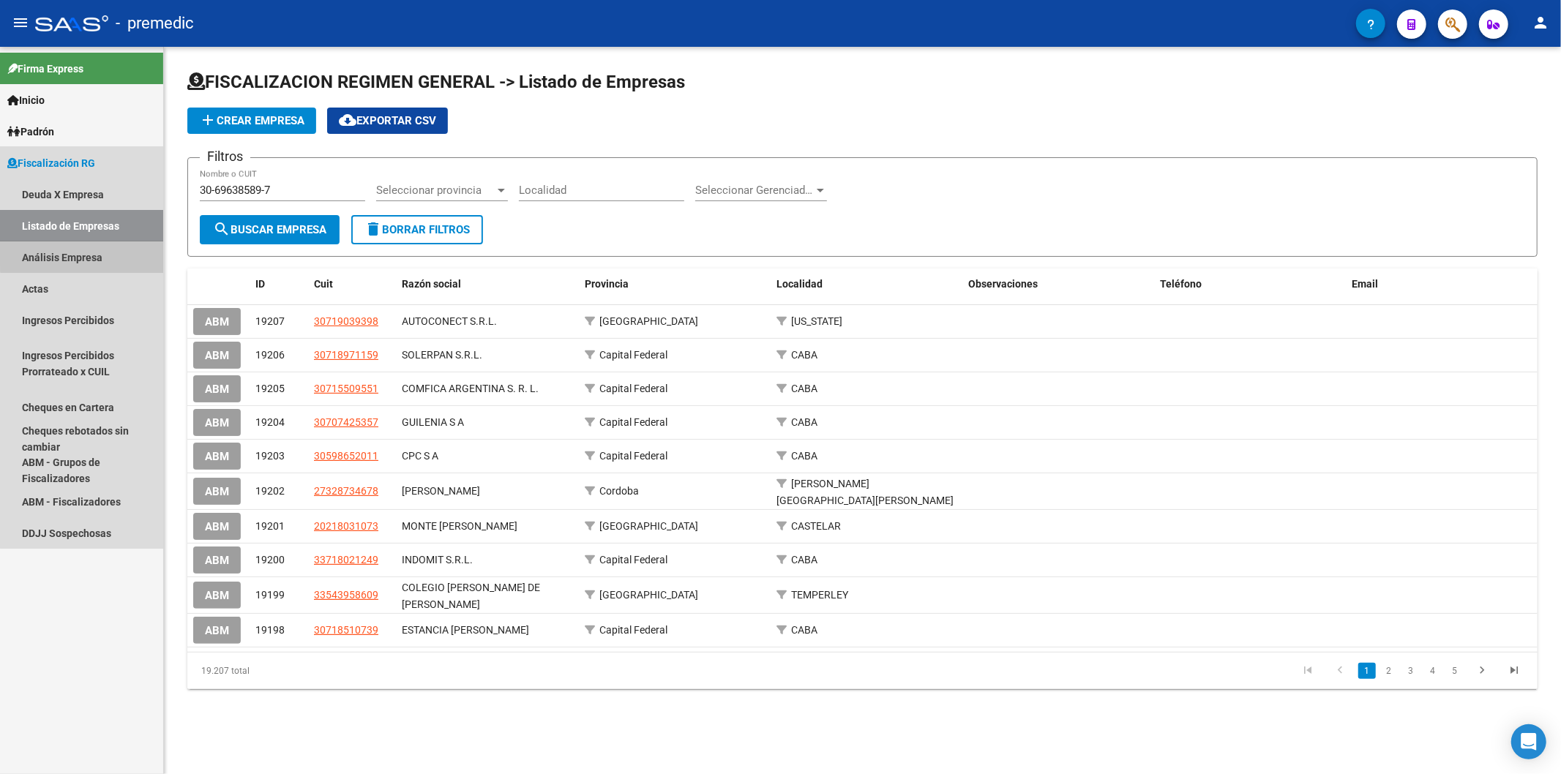
click at [118, 254] on link "Análisis Empresa" at bounding box center [81, 256] width 163 height 31
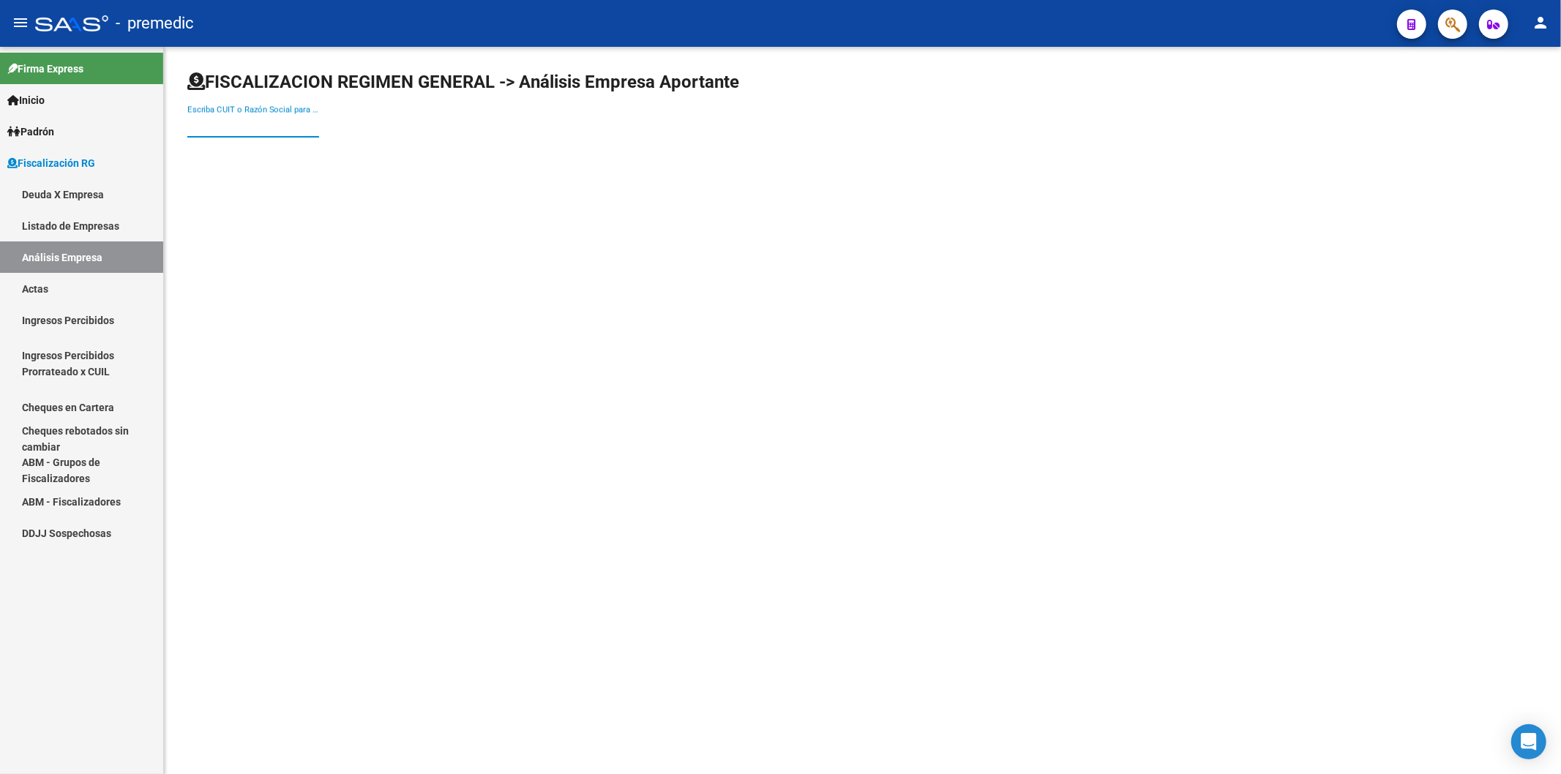
click at [228, 124] on input "Escriba CUIT o Razón Social para buscar" at bounding box center [253, 125] width 132 height 13
paste input "30-69638589-7"
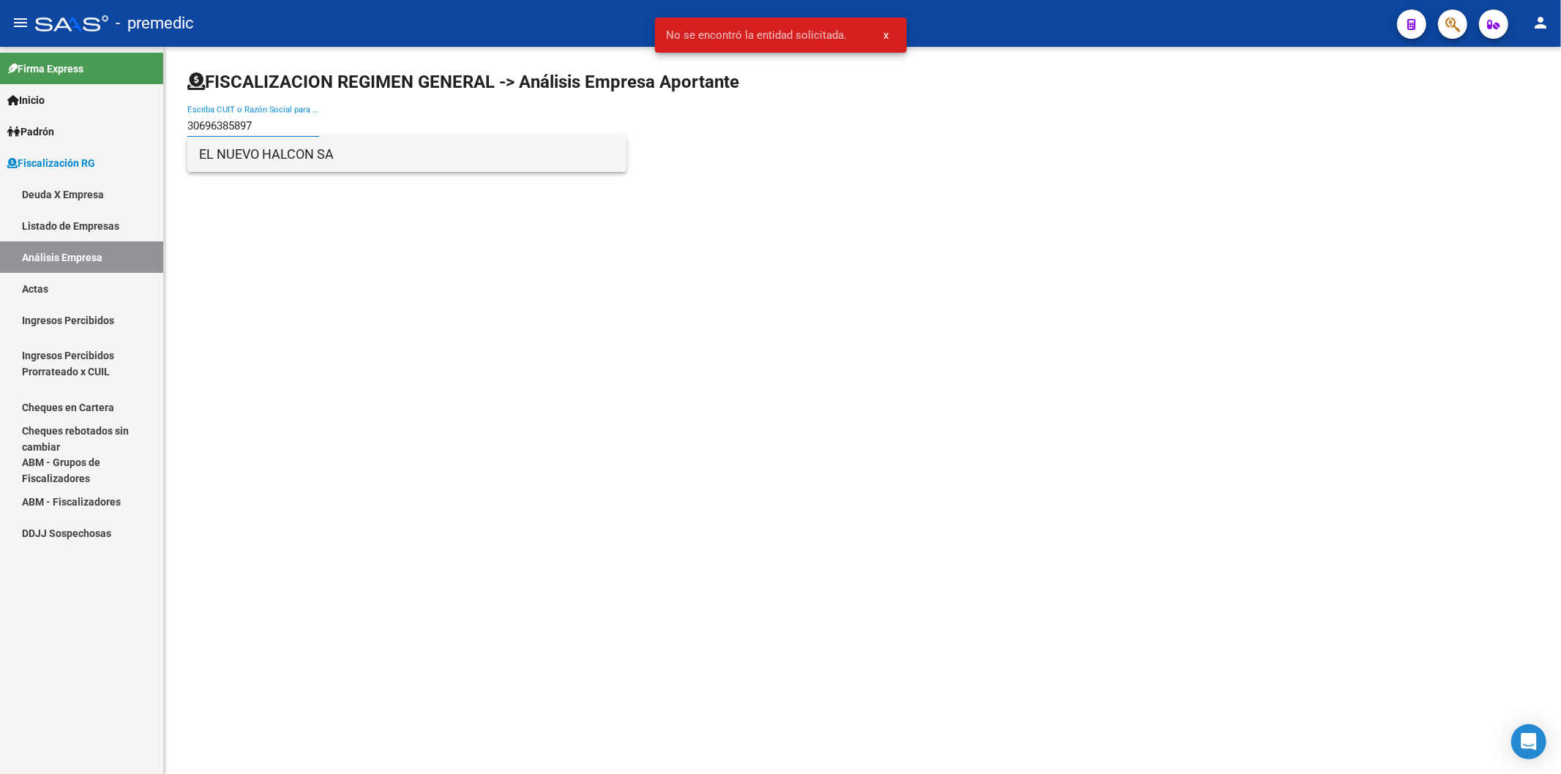
type input "30696385897"
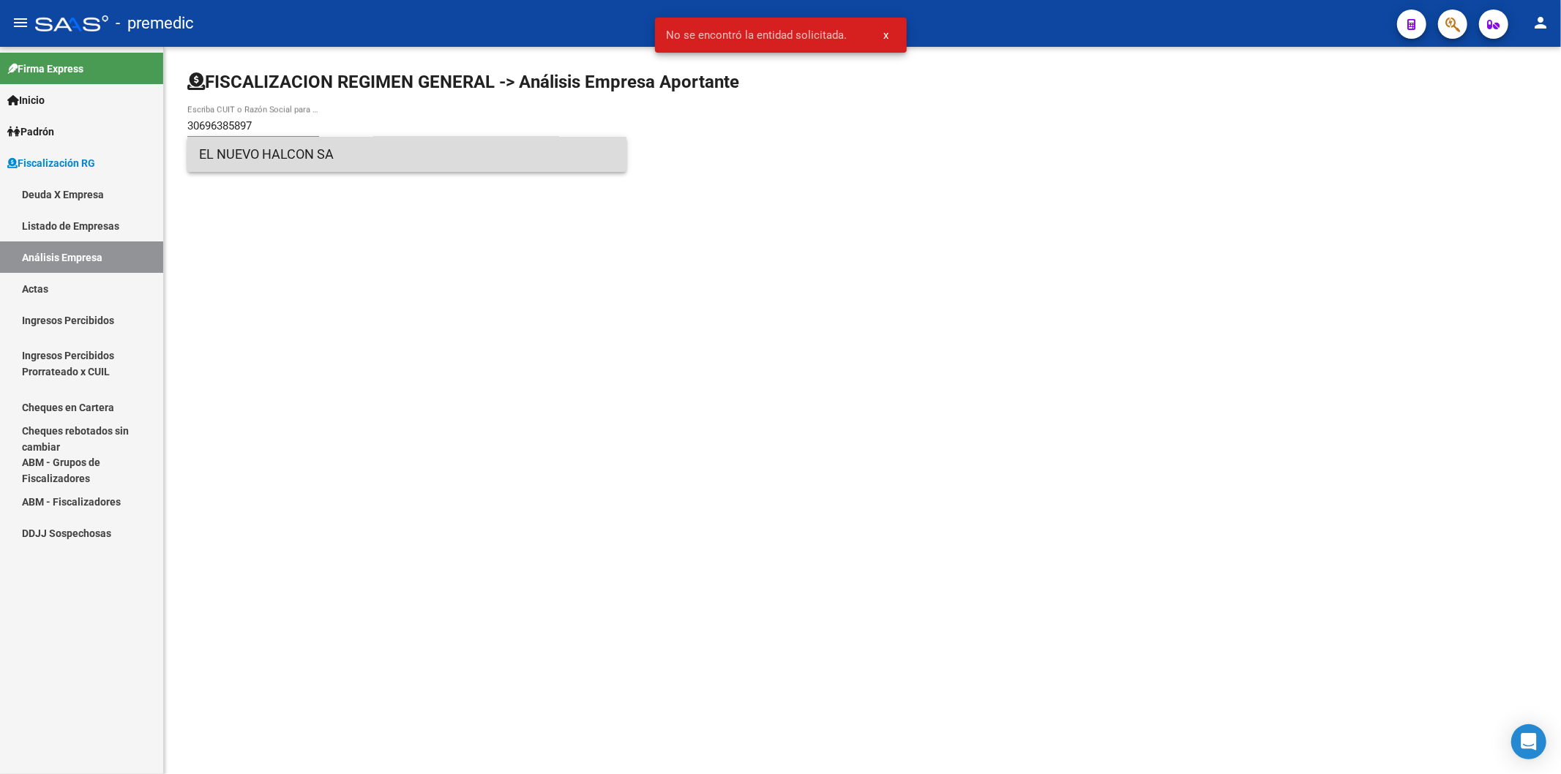
click at [443, 156] on span "EL NUEVO HALCON SA" at bounding box center [407, 154] width 416 height 35
